Goal: Use online tool/utility: Use online tool/utility

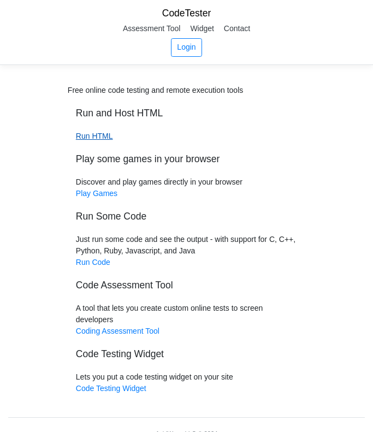
click at [106, 134] on link "Run HTML" at bounding box center [94, 135] width 37 height 9
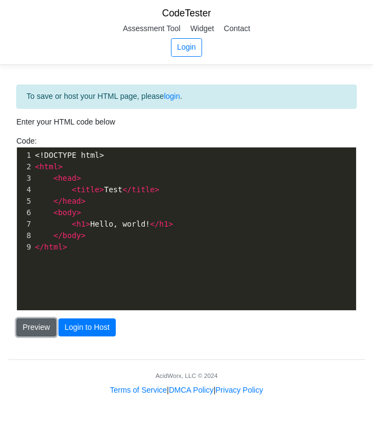
click at [31, 324] on button "Preview" at bounding box center [36, 327] width 40 height 19
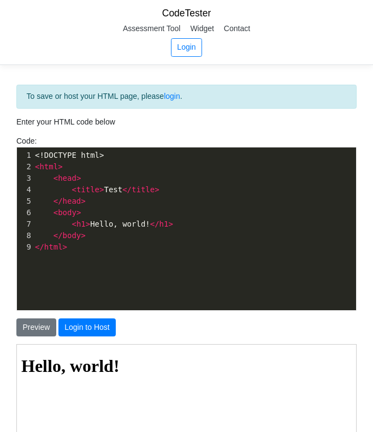
scroll to position [4, 0]
click at [161, 247] on pre "</ html >" at bounding box center [194, 246] width 323 height 11
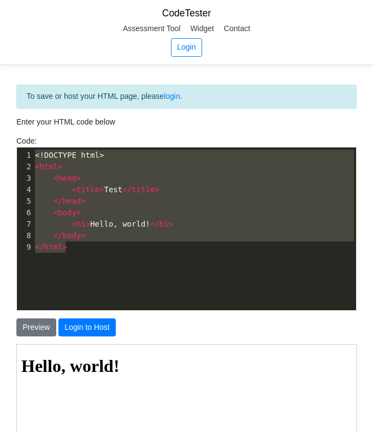
paste textarea "# Heartbeat Animation <!DOCTYPE html> <html lang="en"> <head> <meta charset="UT…"
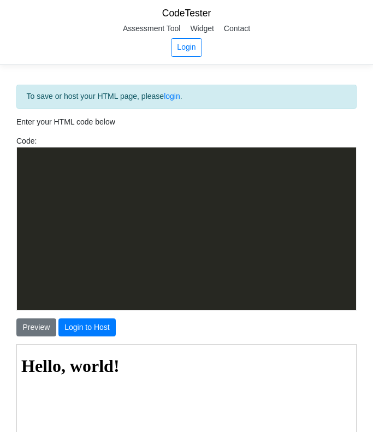
scroll to position [529, 0]
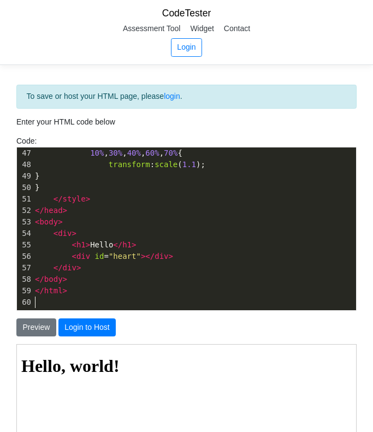
type textarea "# Heartbeat Animation <!DOCTYPE html> <html lang="en"> <head> <meta charset="UT…"
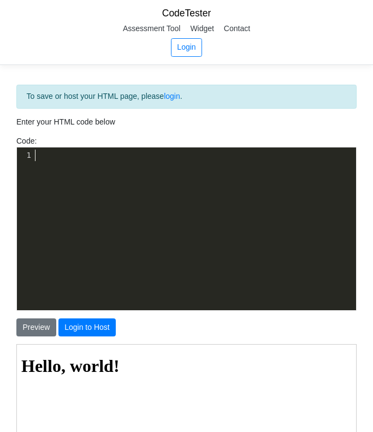
scroll to position [2, 0]
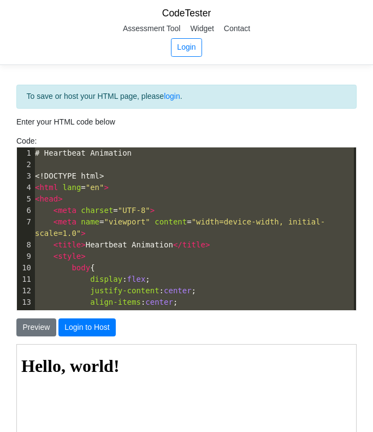
type textarea "<!DOCTYPE html> <html> <head> <title>Test</title> </head> <body> <h1>Hello, wor…"
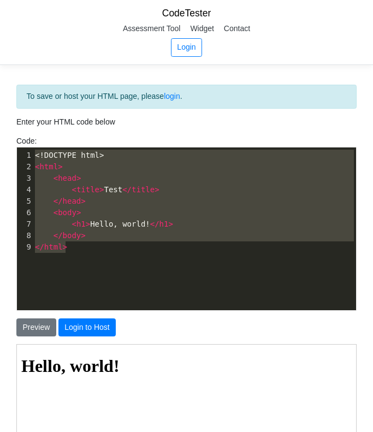
paste textarea
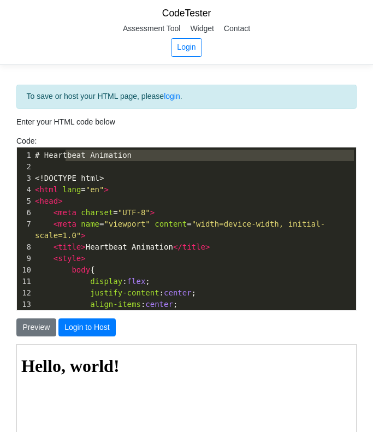
type textarea "# Heartbeat Animation"
drag, startPoint x: 136, startPoint y: 164, endPoint x: 27, endPoint y: 156, distance: 108.9
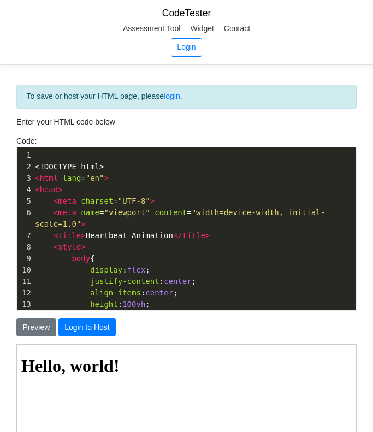
click at [35, 169] on span "<!DOCTYPE html>" at bounding box center [69, 166] width 69 height 9
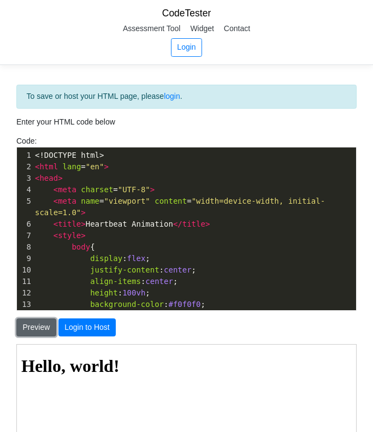
click at [33, 322] on button "Preview" at bounding box center [36, 327] width 40 height 19
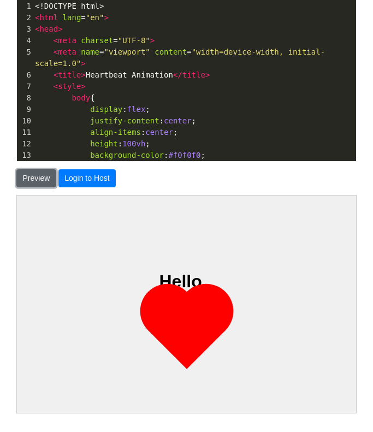
scroll to position [9, 0]
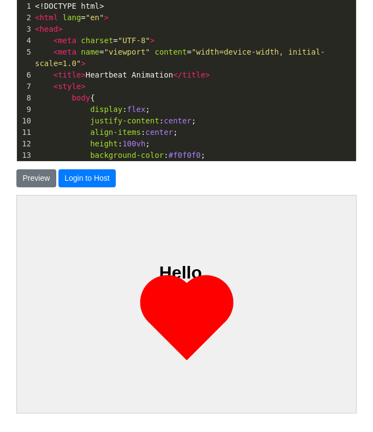
click at [330, 285] on body "Hello" at bounding box center [186, 298] width 330 height 217
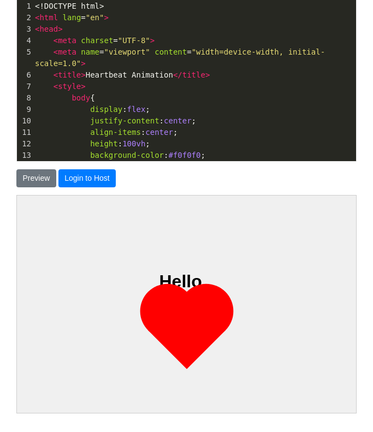
click at [222, 127] on pre "align-items : center ;" at bounding box center [194, 132] width 323 height 11
type textarea "<!DOCTYPE html> <html lang="en"> <head> <meta charset="UTF-8"> <meta name="view…"
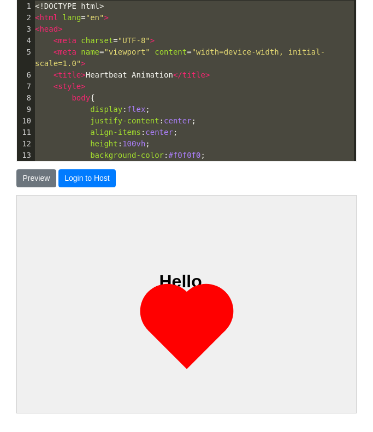
paste textarea
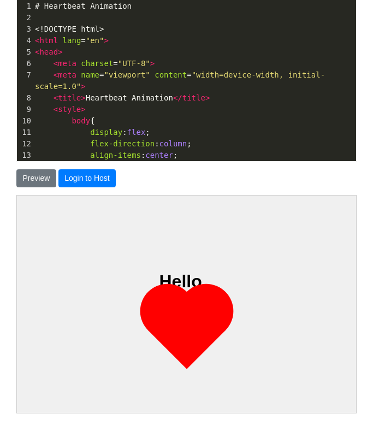
click at [131, 15] on pre "​" at bounding box center [194, 17] width 323 height 11
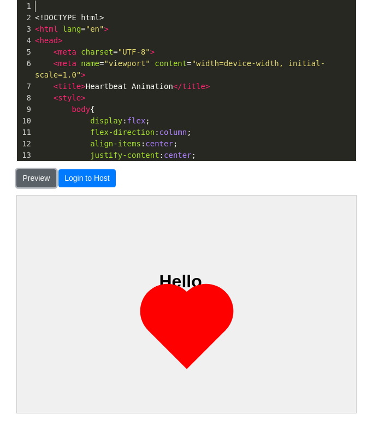
click at [45, 174] on button "Preview" at bounding box center [36, 178] width 40 height 19
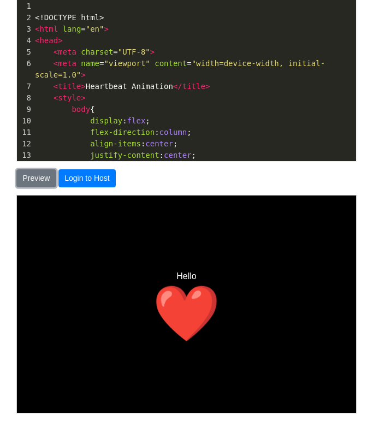
scroll to position [95, 0]
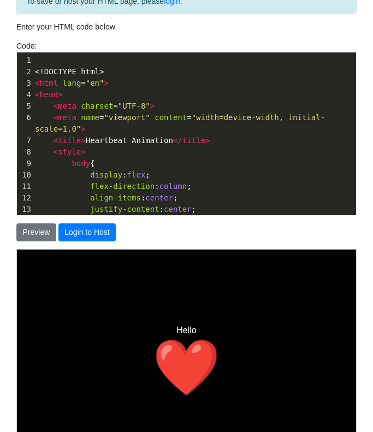
click at [220, 110] on pre "< meta charset = "UTF-8" >" at bounding box center [194, 105] width 323 height 11
type textarea "<!DOCTYPE html> <html lang="en"> <head> <meta charset="UTF-8"> <meta name="view…"
paste textarea
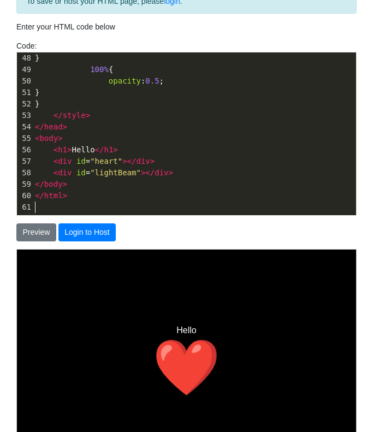
scroll to position [0, 0]
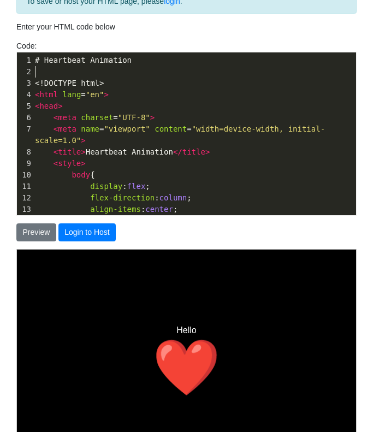
click at [122, 69] on pre "​" at bounding box center [194, 71] width 323 height 11
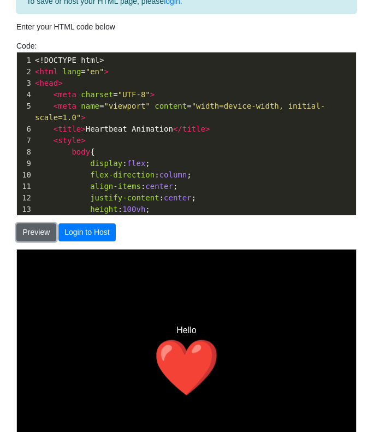
click at [34, 234] on button "Preview" at bounding box center [36, 232] width 40 height 19
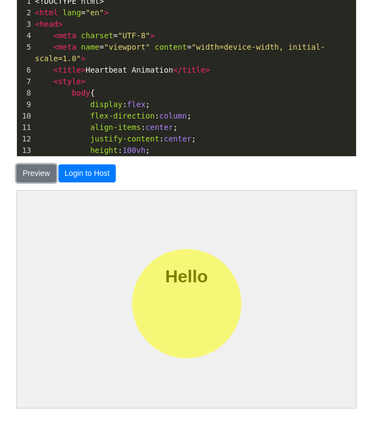
scroll to position [155, 0]
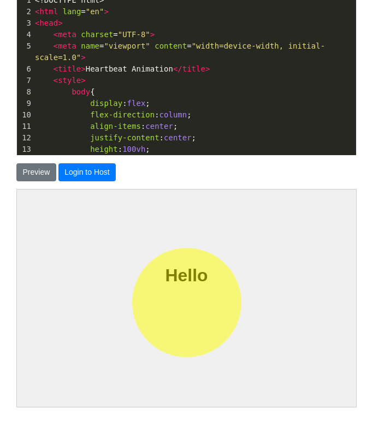
click at [174, 146] on pre "height : 100vh ;" at bounding box center [194, 149] width 323 height 11
type textarea "<!DOCTYPE html> <html lang="en"> <head> <meta charset="UTF-8"> <meta name="view…"
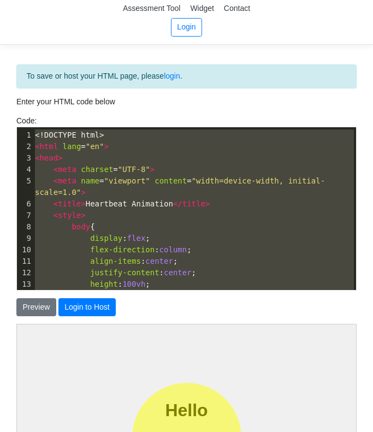
scroll to position [0, 0]
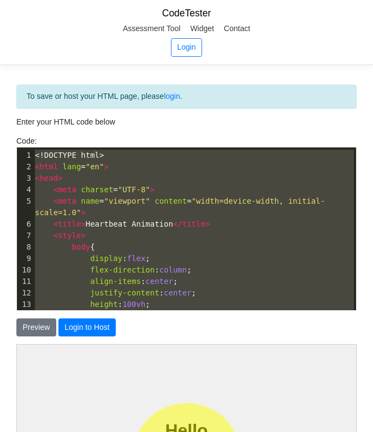
click at [151, 249] on pre "body {" at bounding box center [194, 246] width 323 height 11
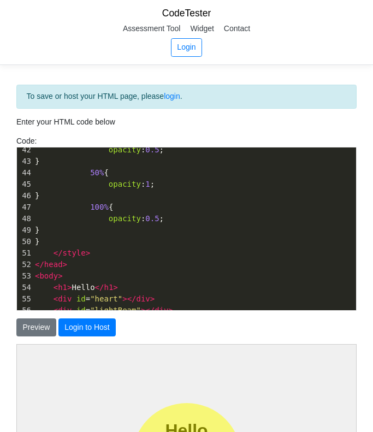
click at [77, 288] on span "< h1 > Hello </ h1 >" at bounding box center [76, 287] width 83 height 9
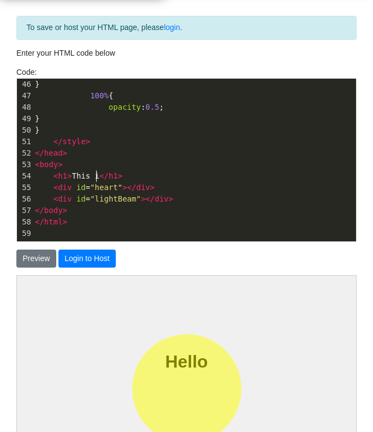
type textarea "This is"
type textarea "Baskit"
click at [45, 254] on button "Preview" at bounding box center [36, 258] width 40 height 19
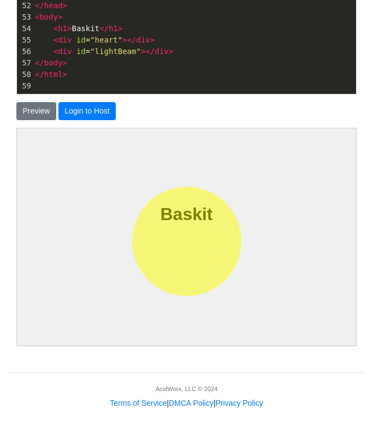
click at [161, 74] on pre "</ html >" at bounding box center [194, 74] width 323 height 11
click at [162, 82] on pre "​" at bounding box center [194, 85] width 323 height 11
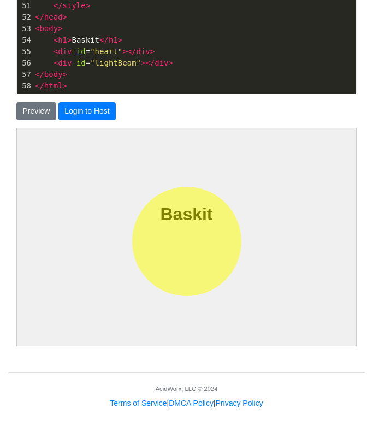
click at [213, 89] on pre "</ html >" at bounding box center [194, 85] width 323 height 11
type textarea "<!DOCTYPE html> <html lang="en"> <head> <meta charset="UTF-8"> <meta name="view…"
